Goal: Information Seeking & Learning: Learn about a topic

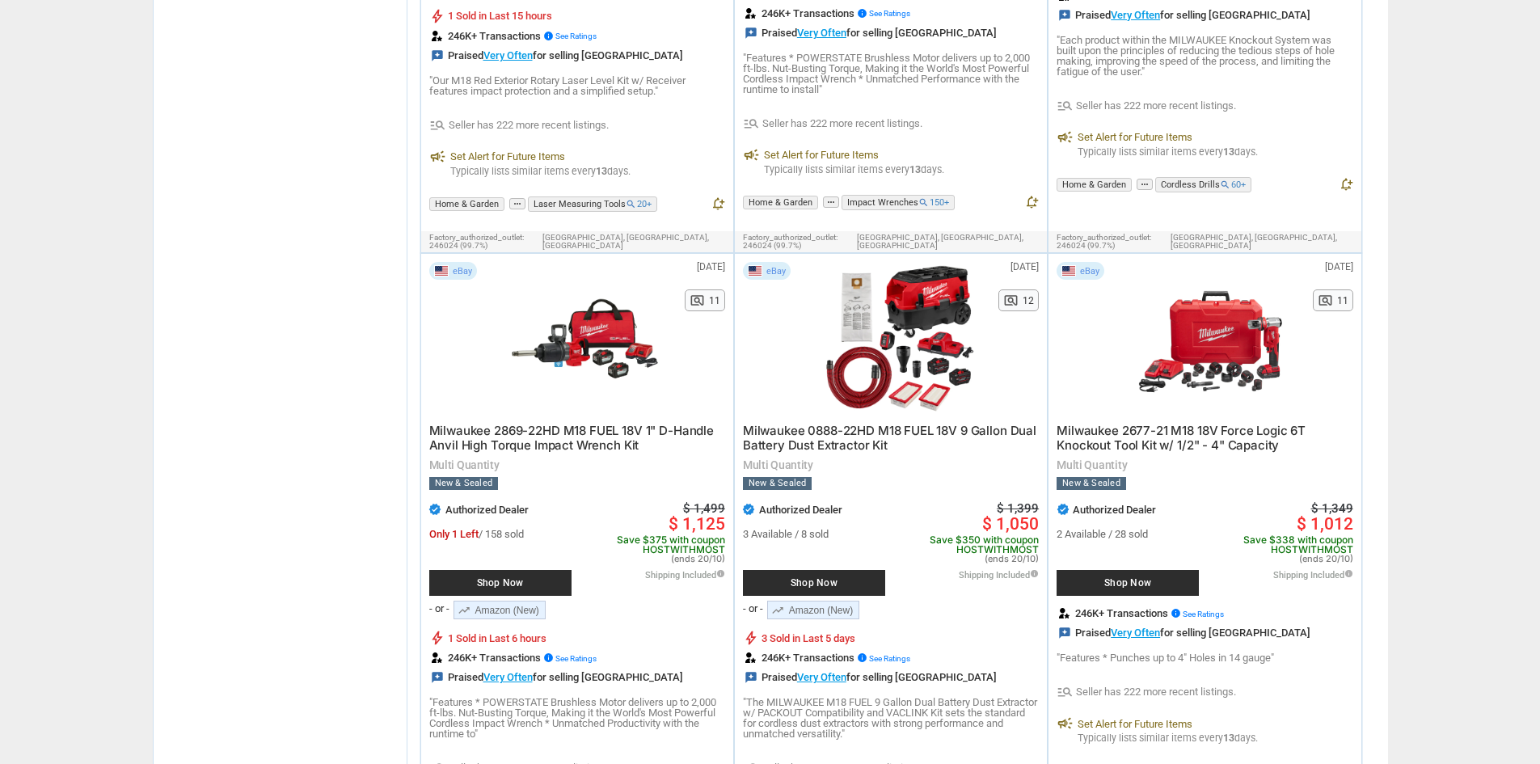
scroll to position [1776, 0]
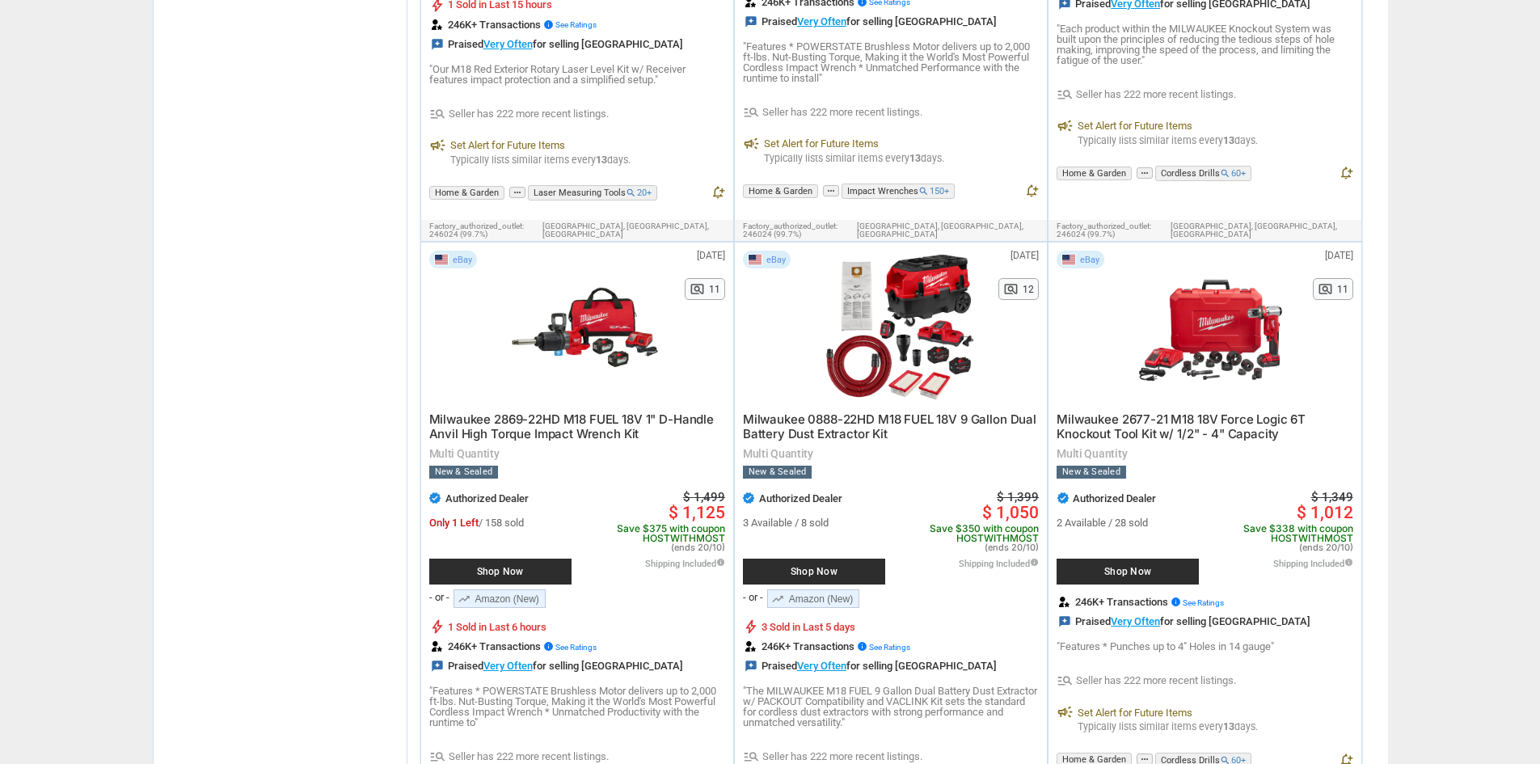
click at [511, 567] on span "Shop Now" at bounding box center [500, 572] width 126 height 10
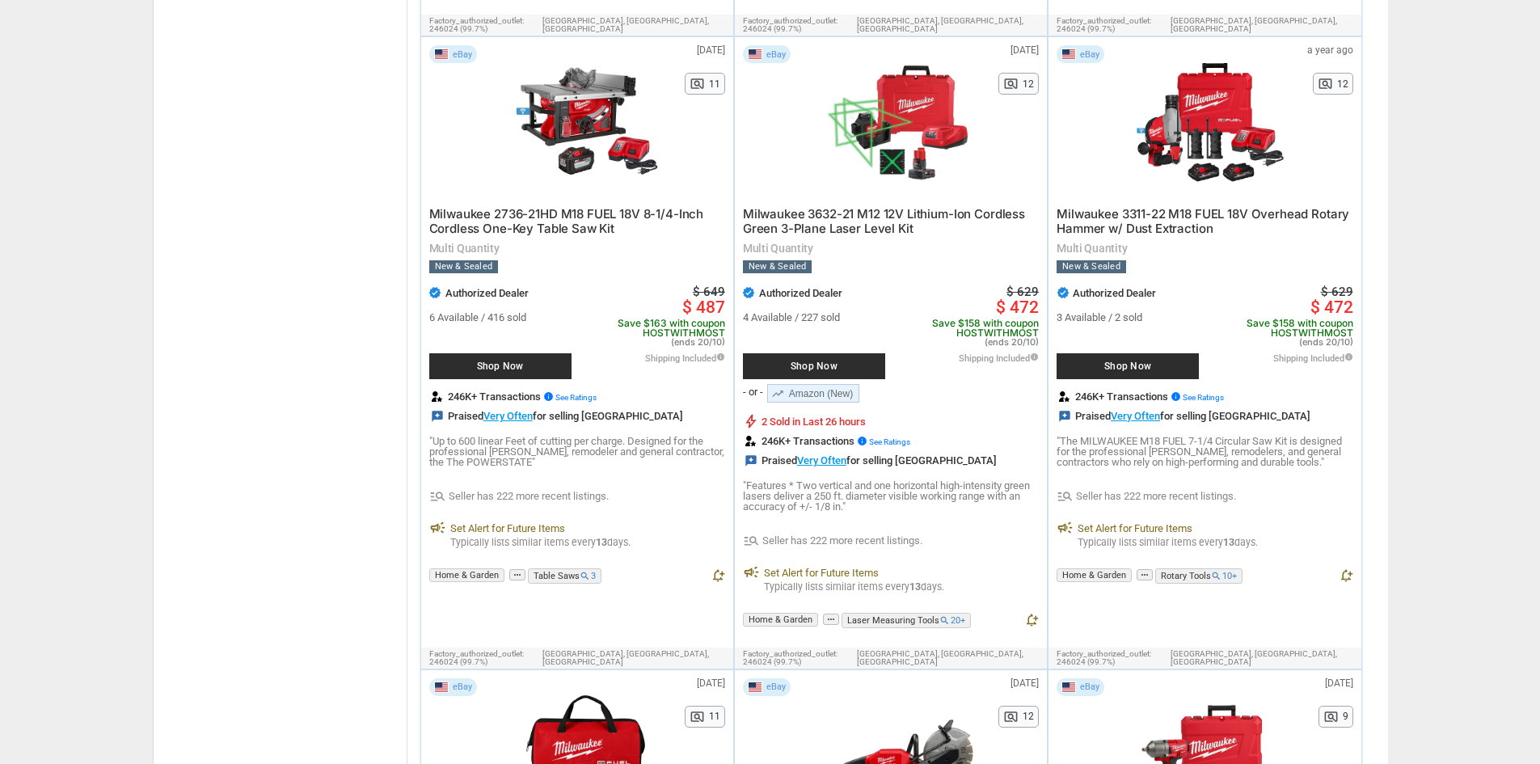
scroll to position [8652, 0]
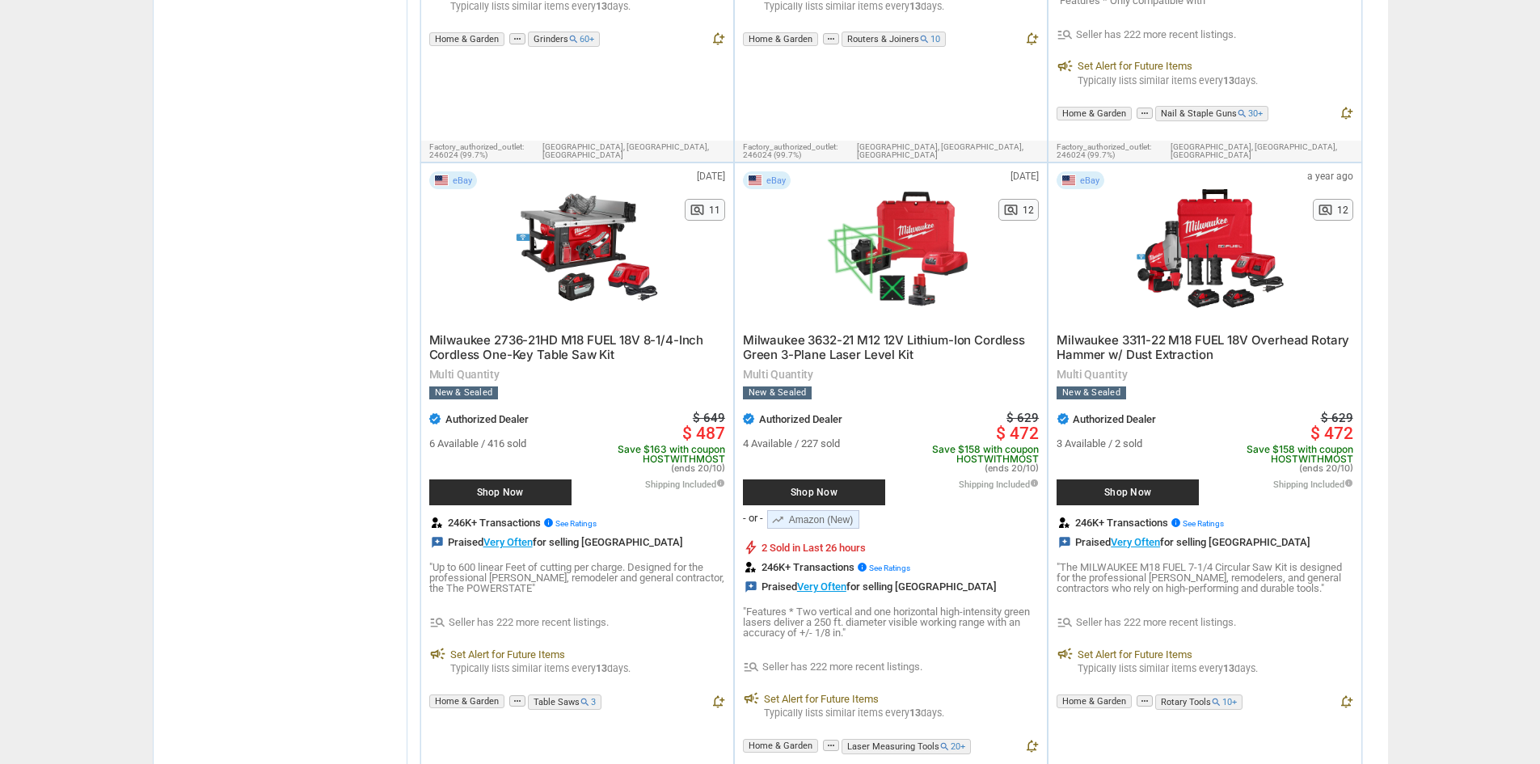
click at [521, 487] on span "Shop Now" at bounding box center [500, 492] width 126 height 10
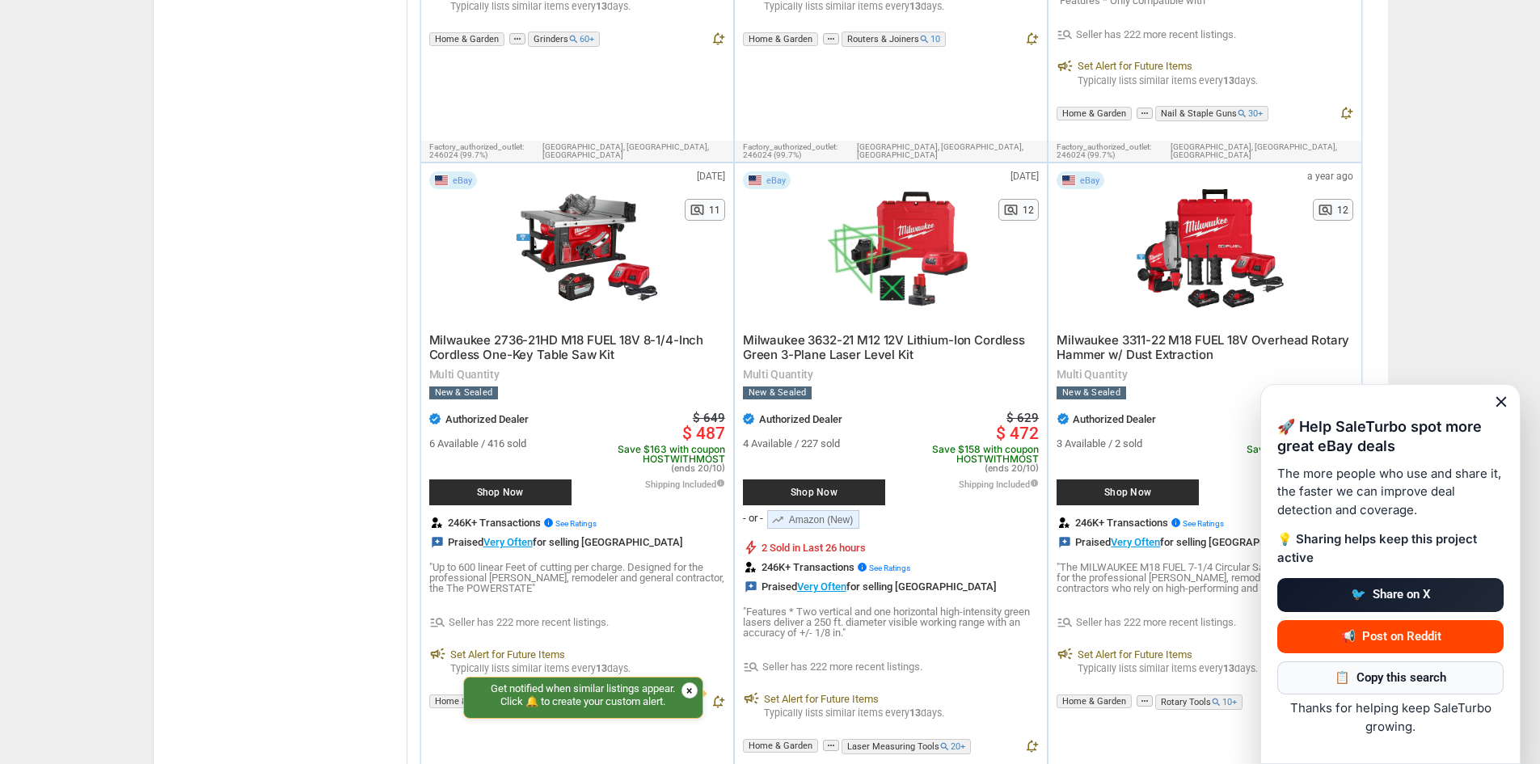
click at [1504, 405] on span "close" at bounding box center [1501, 402] width 18 height 18
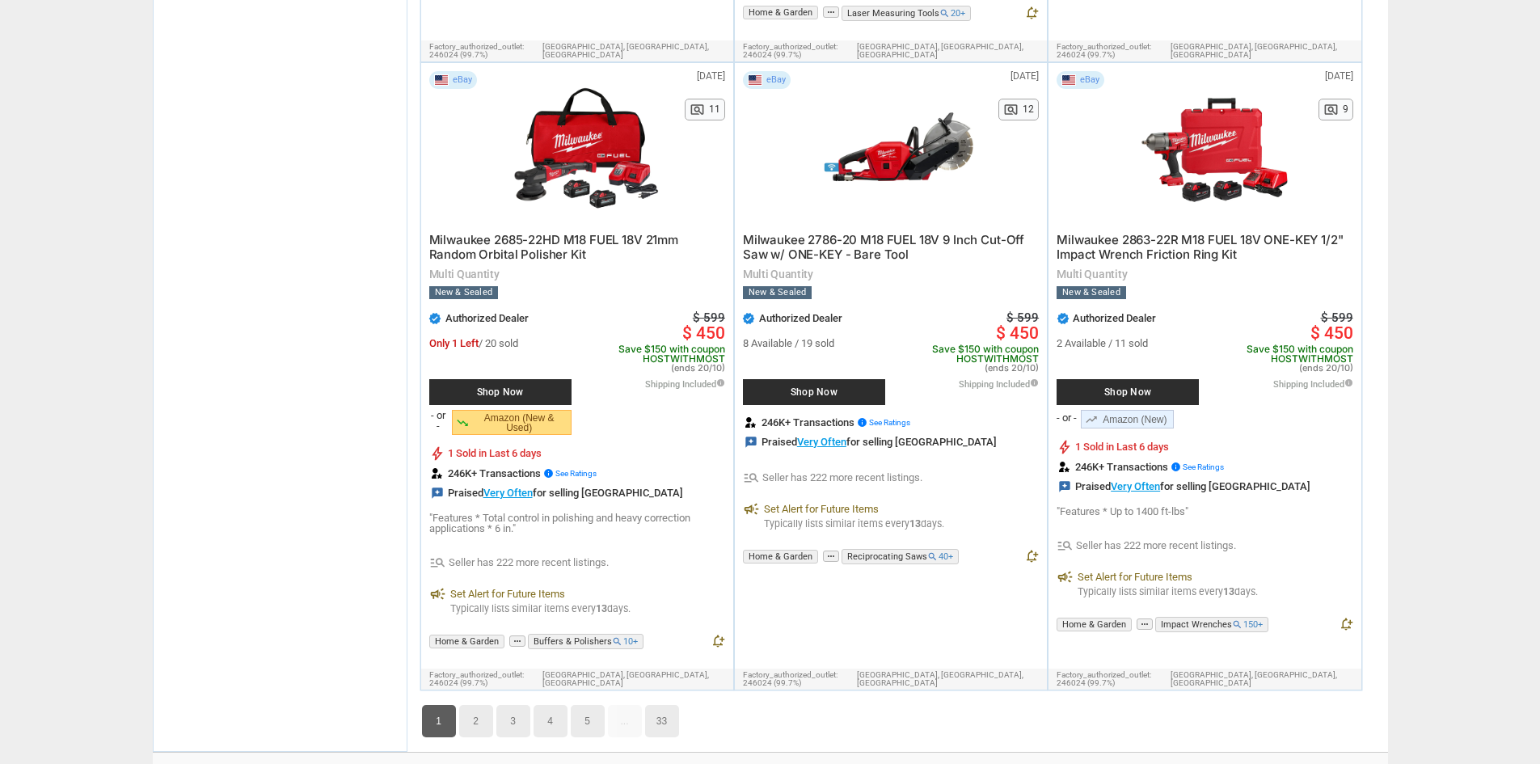
scroll to position [9396, 0]
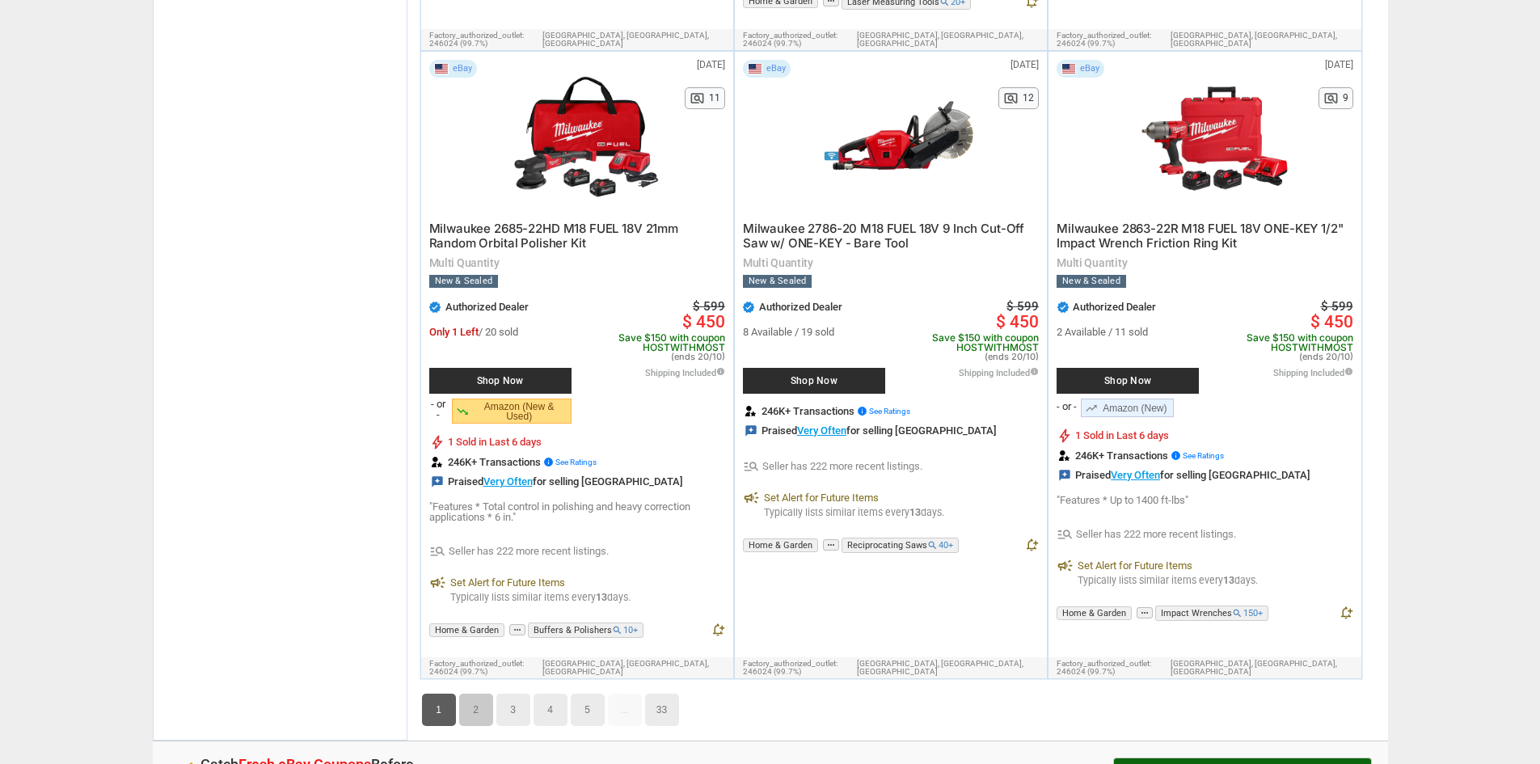
click at [470, 694] on link "2" at bounding box center [476, 710] width 34 height 32
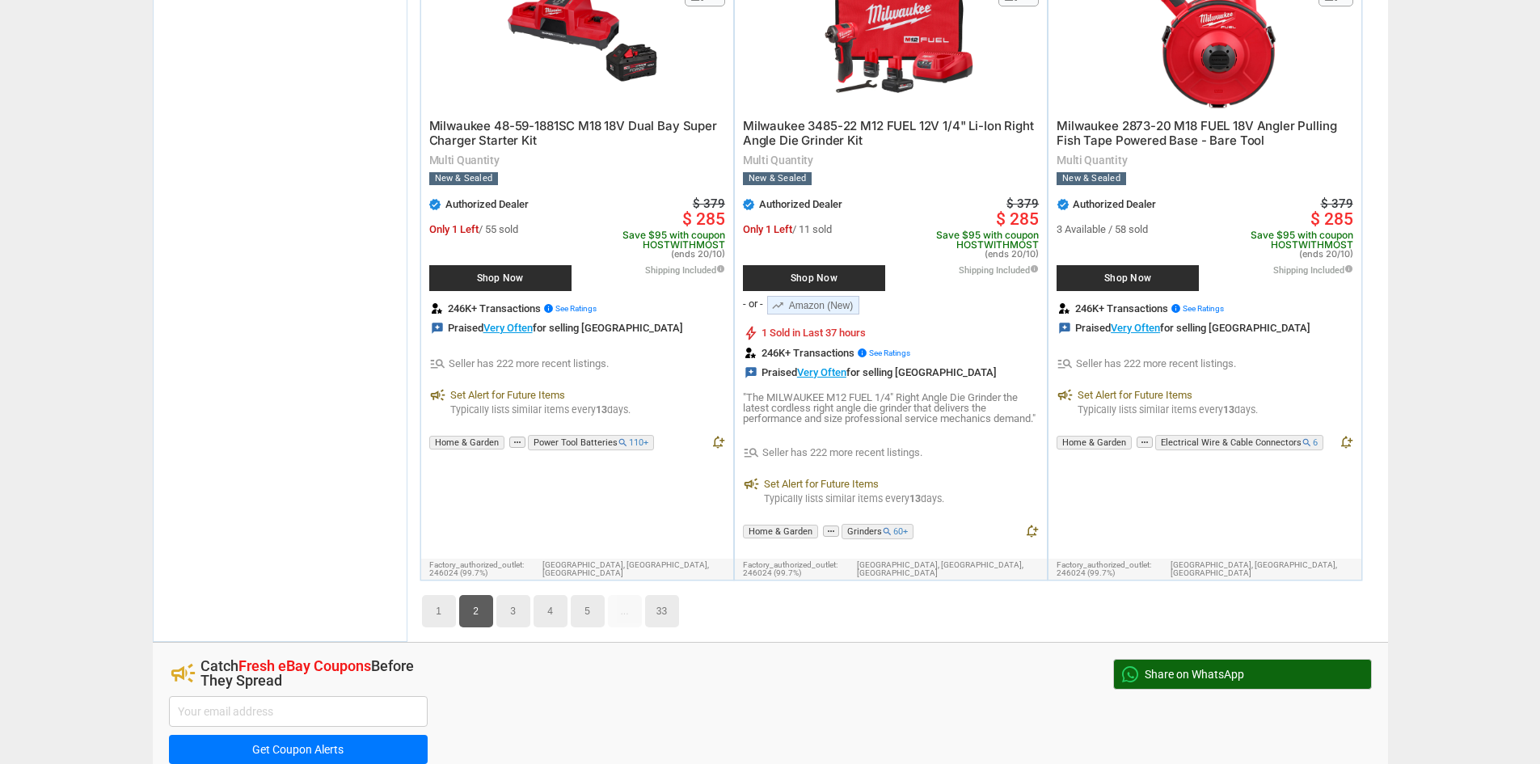
scroll to position [9808, 0]
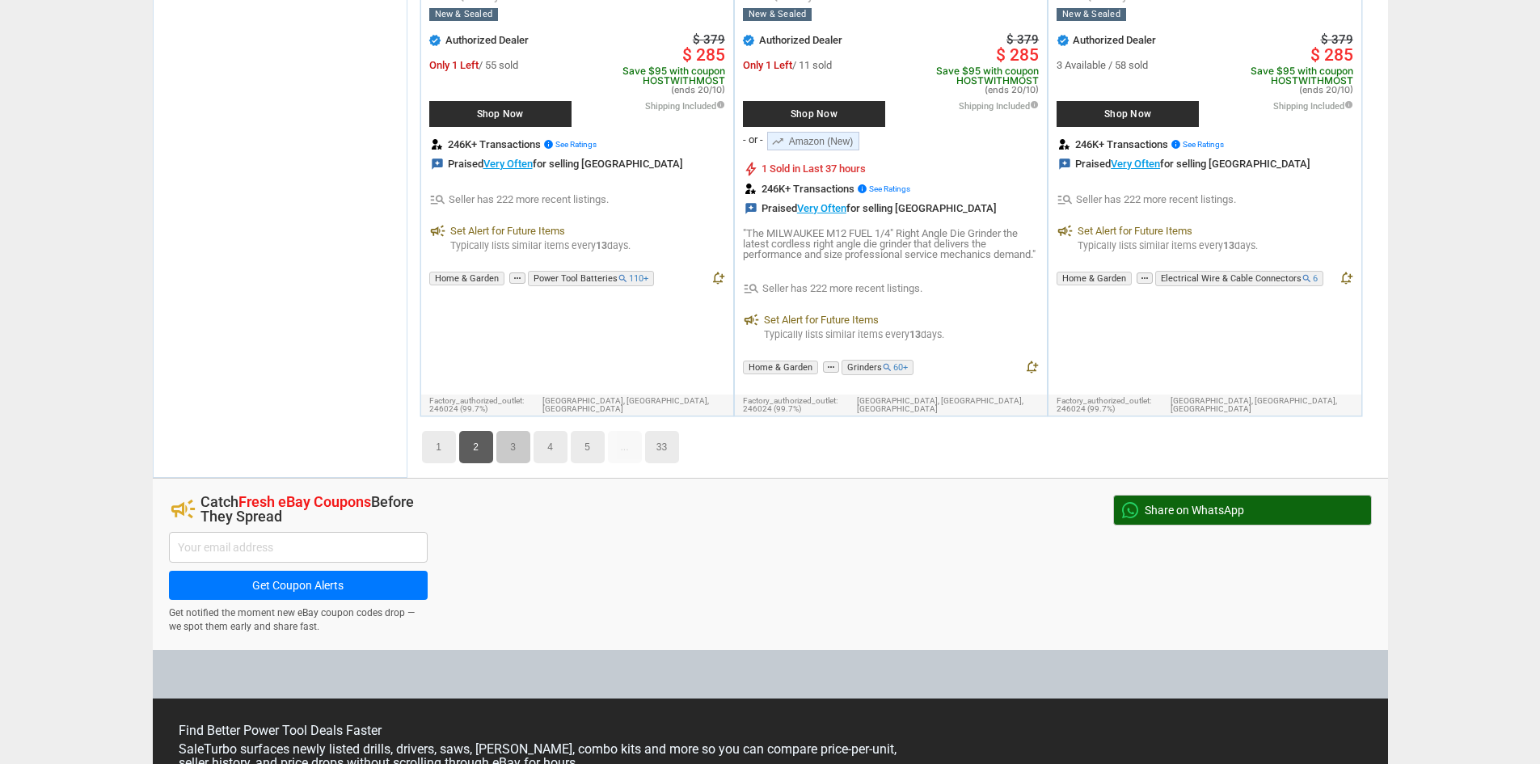
click at [514, 431] on link "3" at bounding box center [513, 447] width 34 height 32
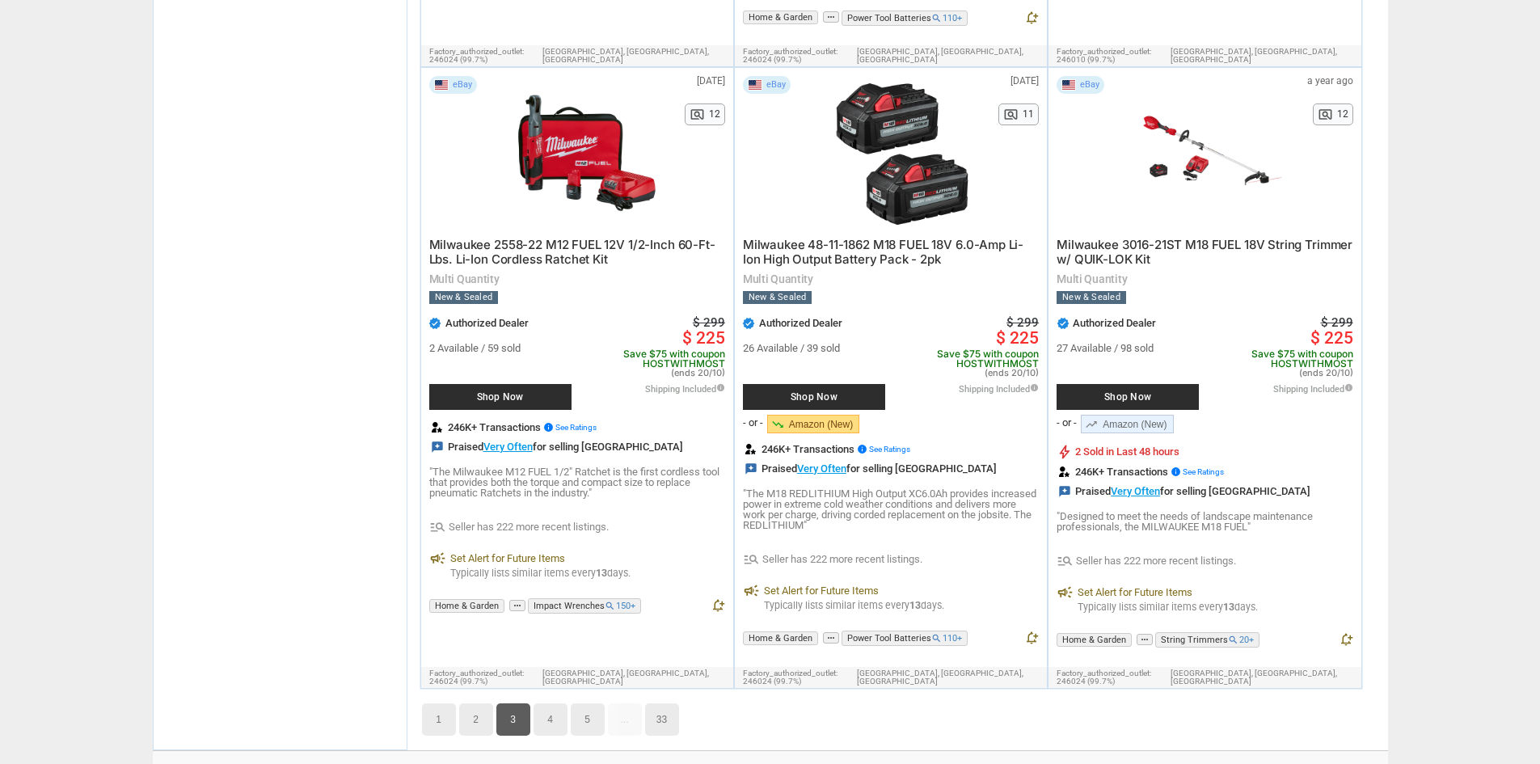
scroll to position [9416, 0]
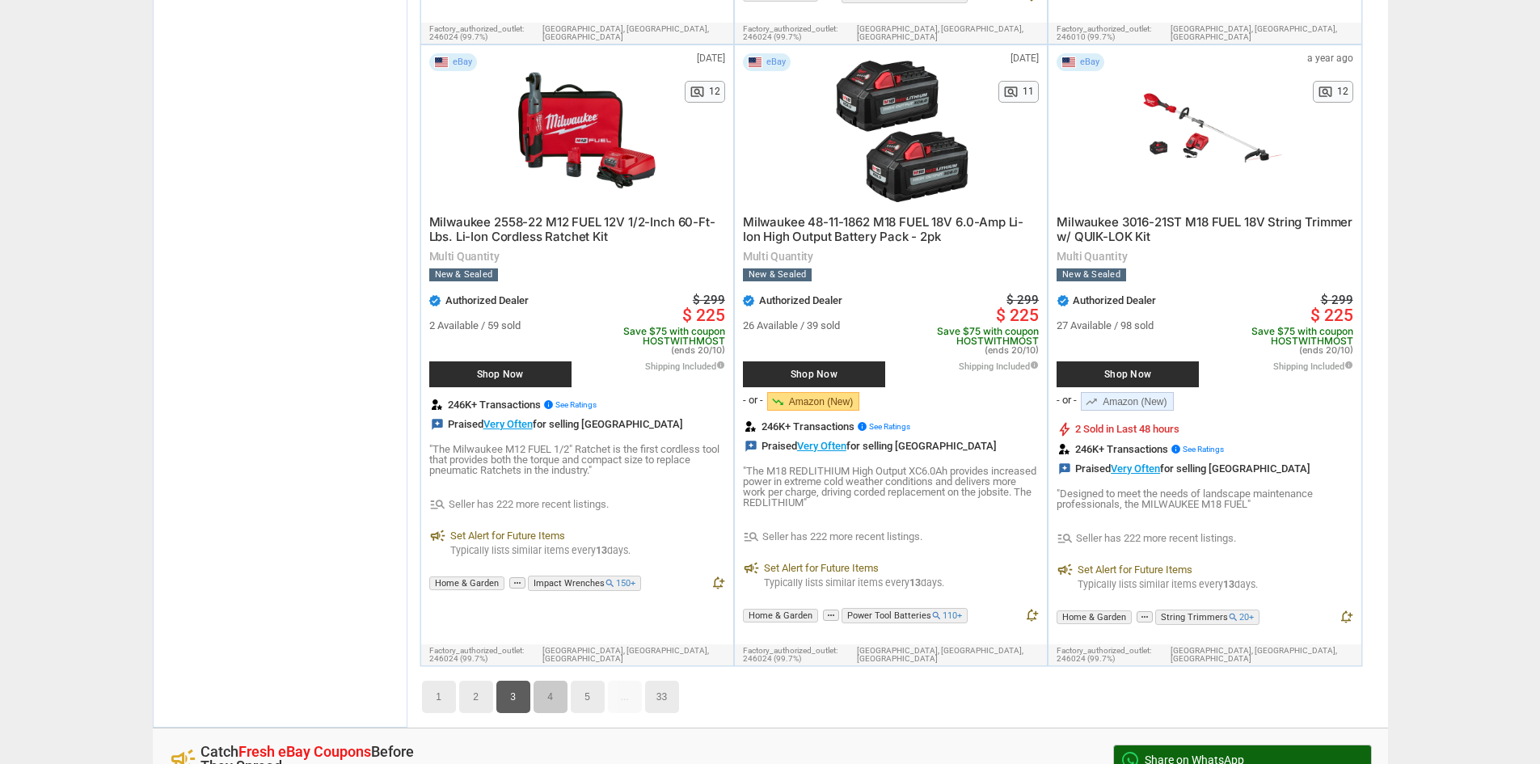
click at [542, 681] on link "4" at bounding box center [551, 697] width 34 height 32
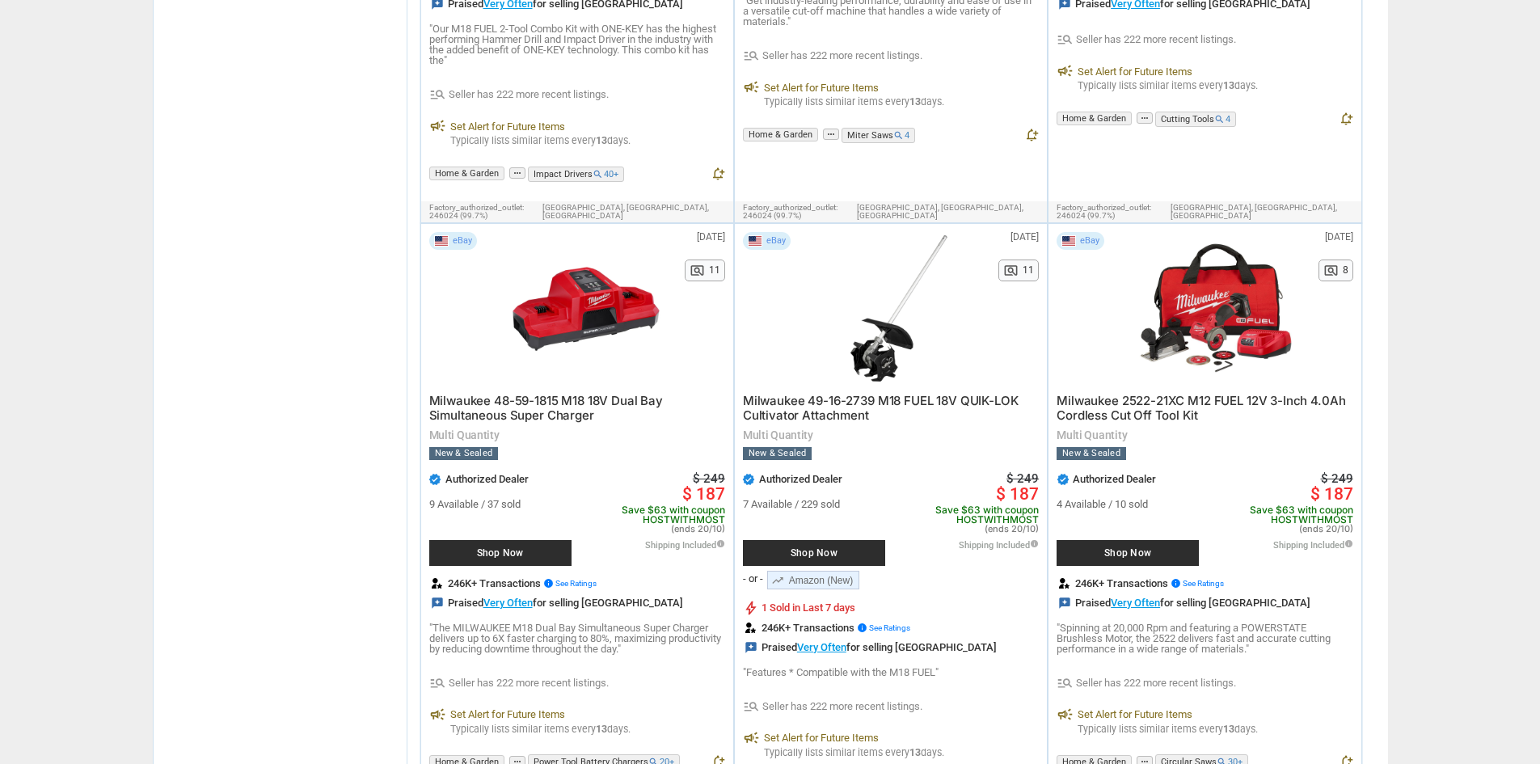
scroll to position [9420, 0]
